Goal: Information Seeking & Learning: Learn about a topic

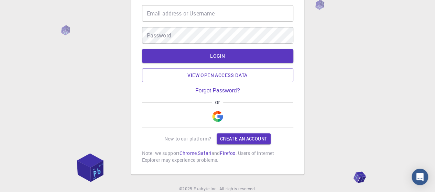
scroll to position [65, 0]
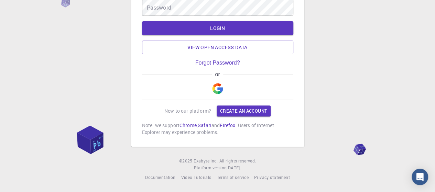
click at [219, 86] on img "button" at bounding box center [217, 88] width 11 height 11
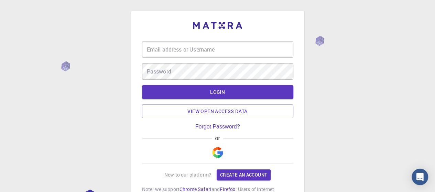
scroll to position [65, 0]
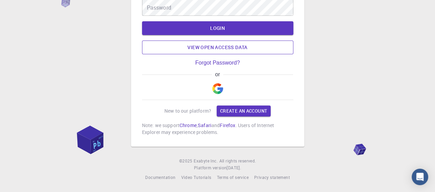
click at [215, 49] on link "View open access data" at bounding box center [217, 48] width 151 height 14
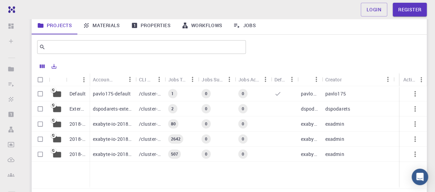
scroll to position [34, 0]
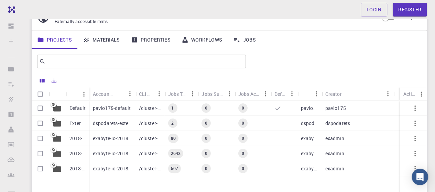
click at [153, 108] on p "/cluster-???-home/pavlo175/pavlo175-default" at bounding box center [150, 108] width 22 height 7
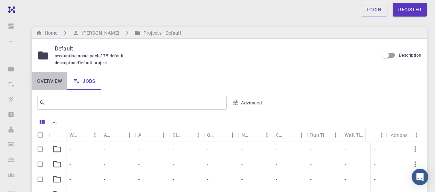
click at [51, 84] on link "Overview" at bounding box center [50, 81] width 36 height 18
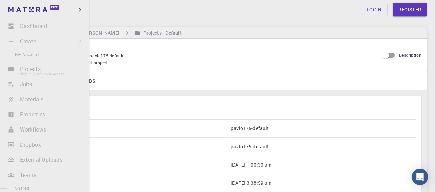
click at [35, 72] on li "Projects Sign In (Sign Up) to Access" at bounding box center [44, 69] width 89 height 14
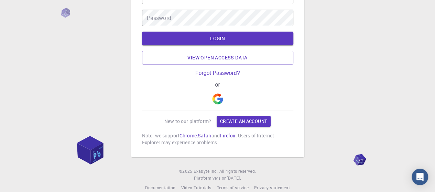
scroll to position [65, 0]
